Goal: Task Accomplishment & Management: Complete application form

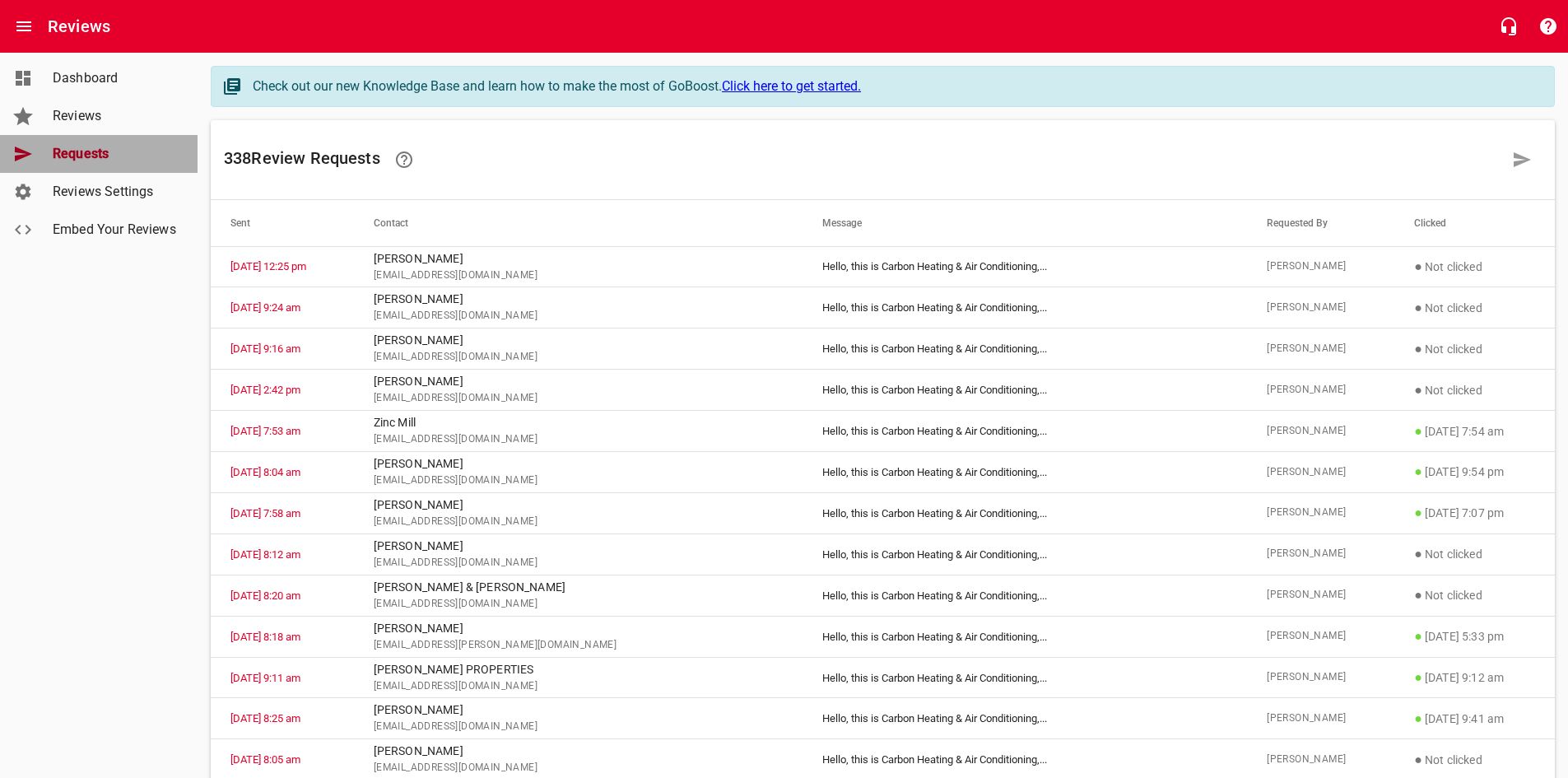
click at [88, 153] on span "Requests" at bounding box center [115, 153] width 125 height 19
click at [1524, 157] on icon at bounding box center [1522, 160] width 18 height 15
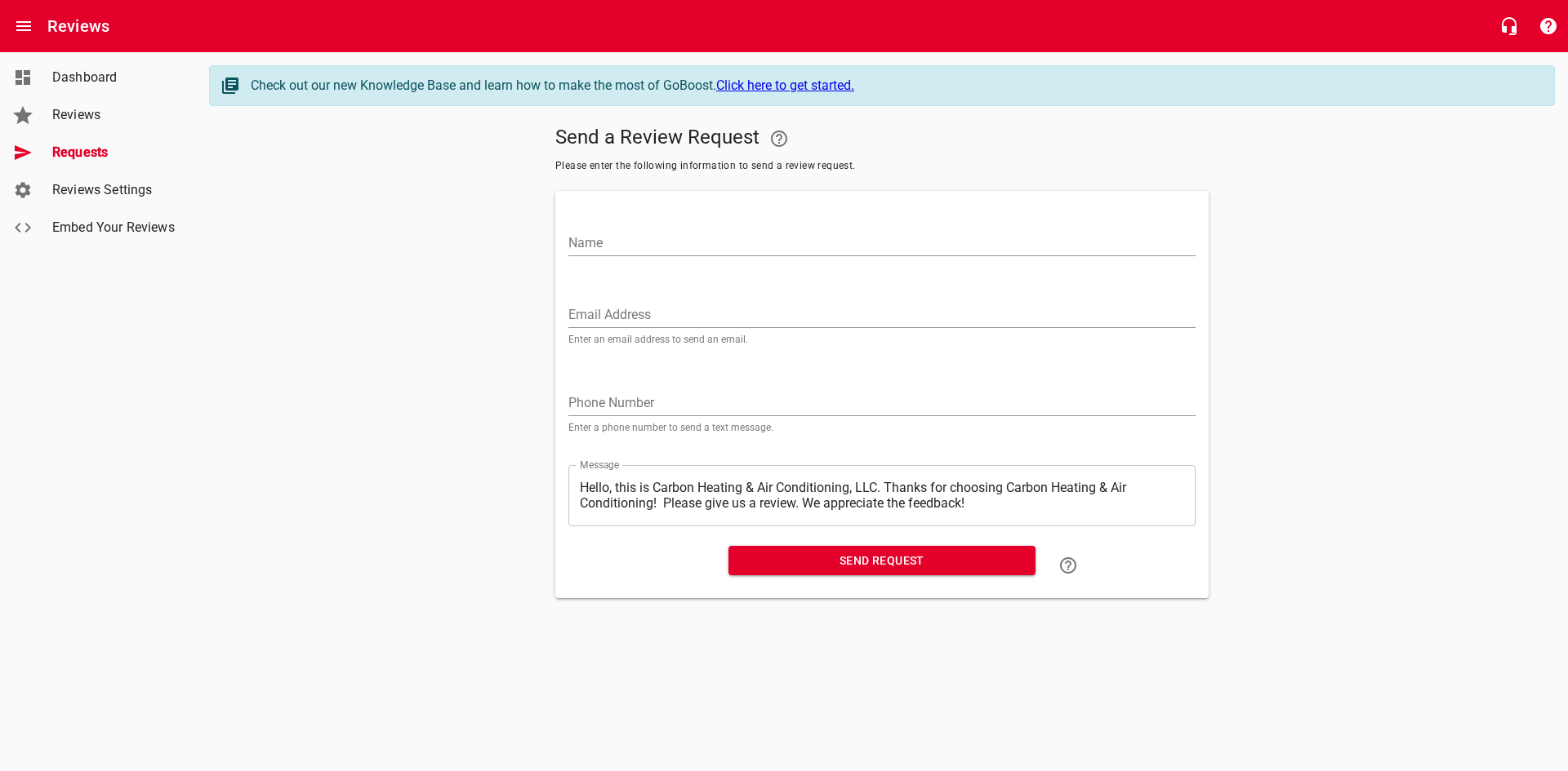
click at [724, 231] on input "Name" at bounding box center [881, 243] width 627 height 27
type input "[PERSON_NAME]"
type input "L"
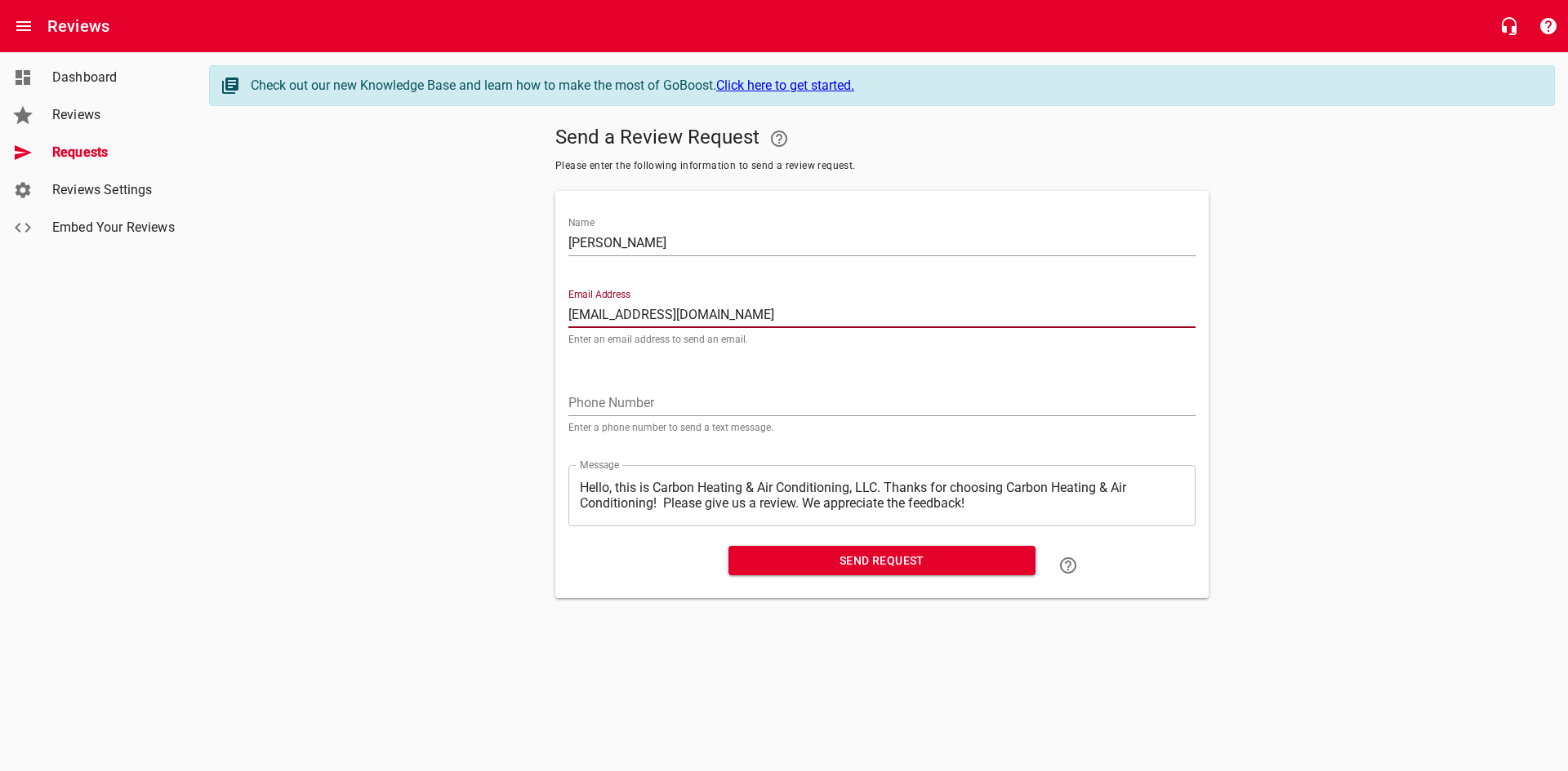
type input "[EMAIL_ADDRESS][DOMAIN_NAME]"
click at [848, 568] on span "Send Request" at bounding box center [881, 561] width 281 height 20
